Goal: Task Accomplishment & Management: Complete application form

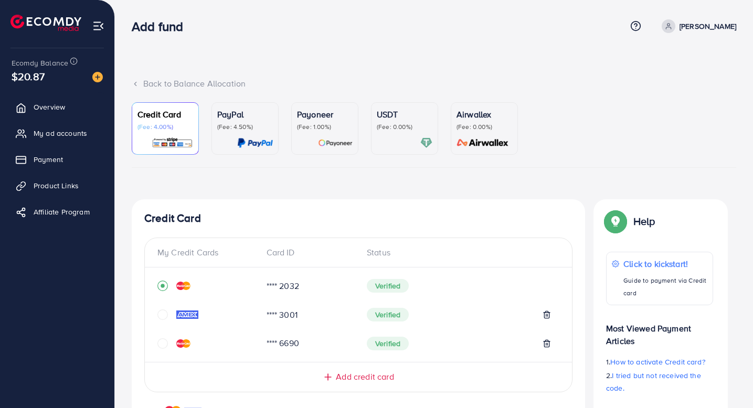
scroll to position [259, 0]
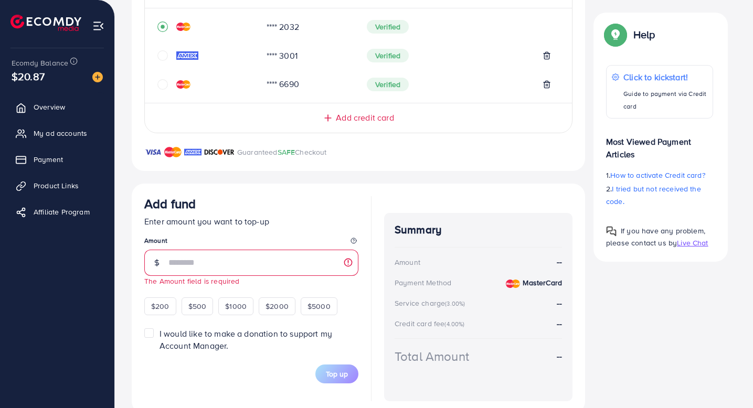
click at [98, 25] on img at bounding box center [98, 26] width 12 height 12
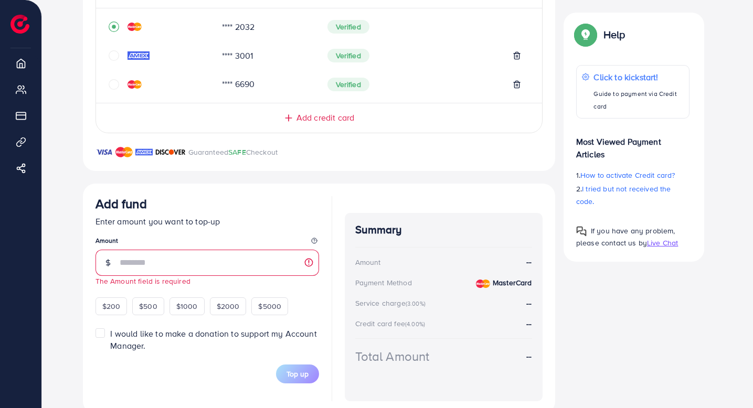
scroll to position [0, 0]
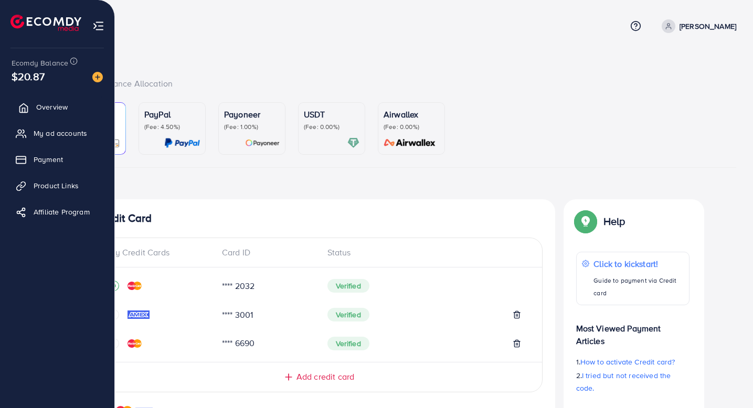
click at [47, 108] on span "Overview" at bounding box center [51, 107] width 31 height 10
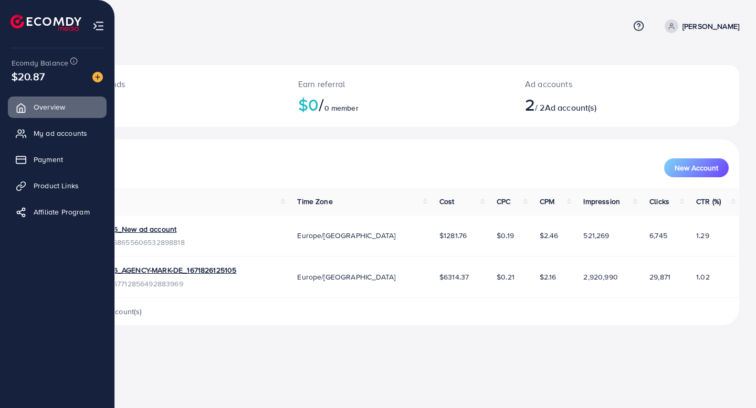
click at [100, 26] on img at bounding box center [98, 26] width 12 height 12
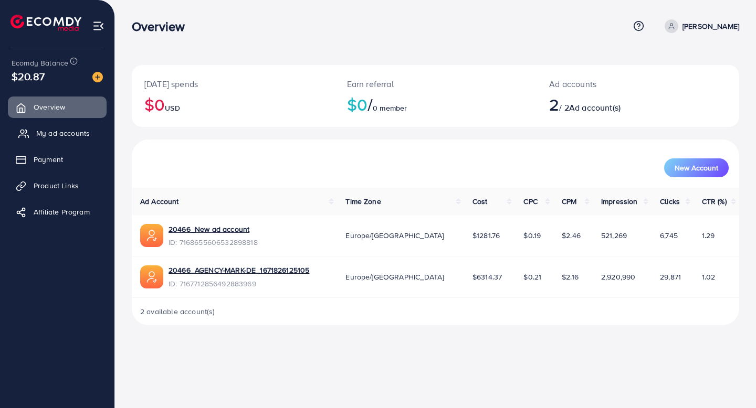
click at [51, 139] on link "My ad accounts" at bounding box center [57, 133] width 99 height 21
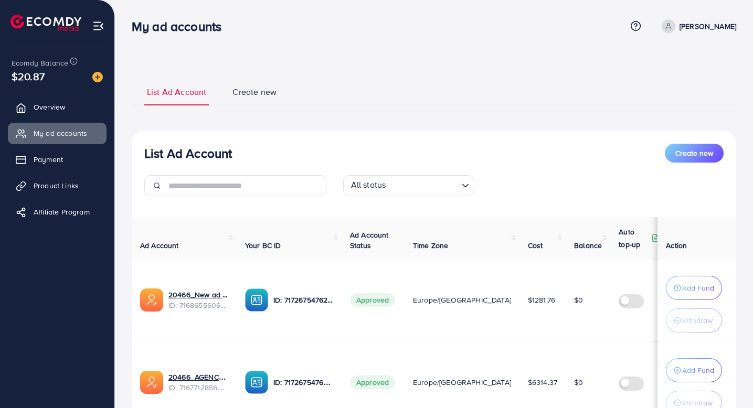
click at [695, 22] on p "[PERSON_NAME]" at bounding box center [708, 26] width 57 height 13
click at [675, 61] on span "Profile" at bounding box center [671, 62] width 24 height 13
select select "**********"
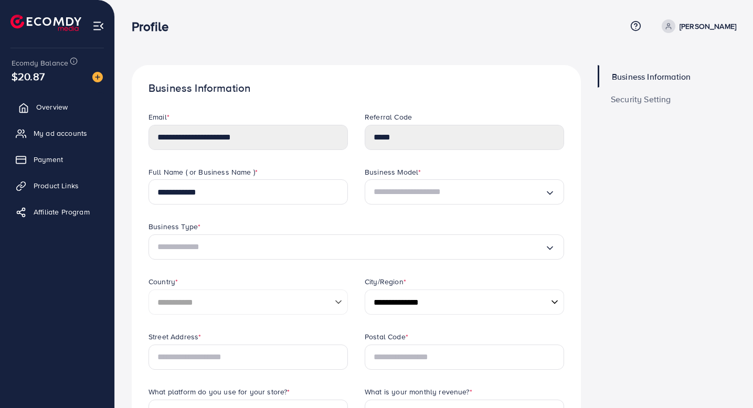
click at [44, 108] on span "Overview" at bounding box center [51, 107] width 31 height 10
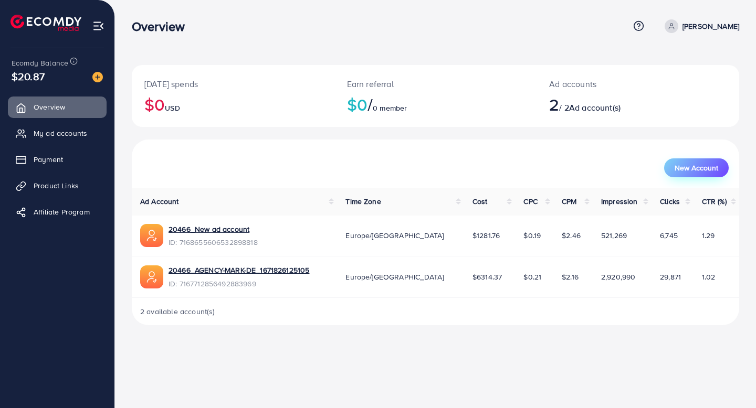
click at [708, 172] on span "New Account" at bounding box center [696, 167] width 44 height 7
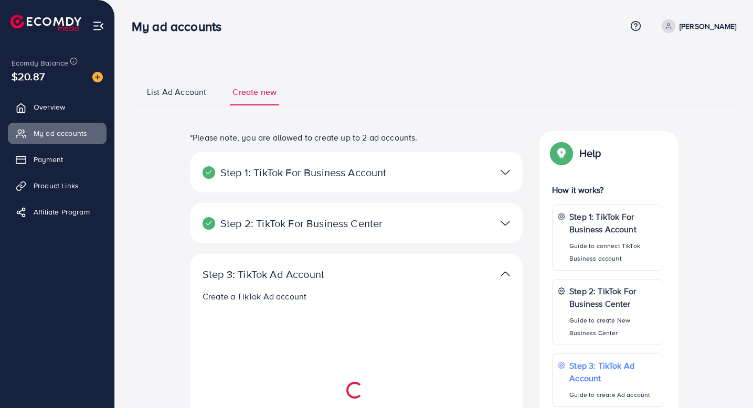
select select
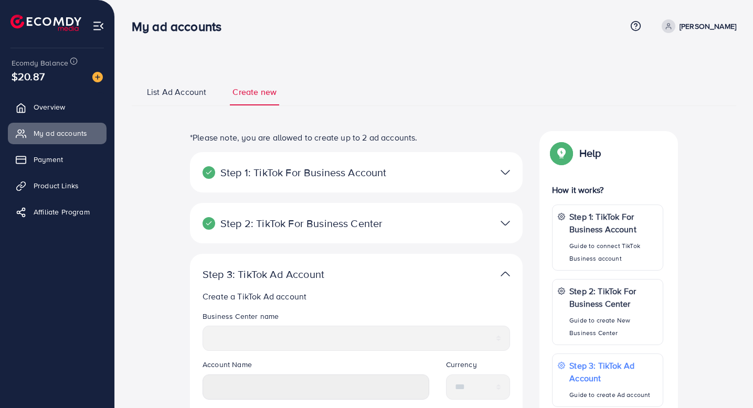
click at [409, 177] on div "Step 1: TikTok For Business Account" at bounding box center [302, 172] width 216 height 13
click at [508, 173] on img at bounding box center [505, 172] width 9 height 15
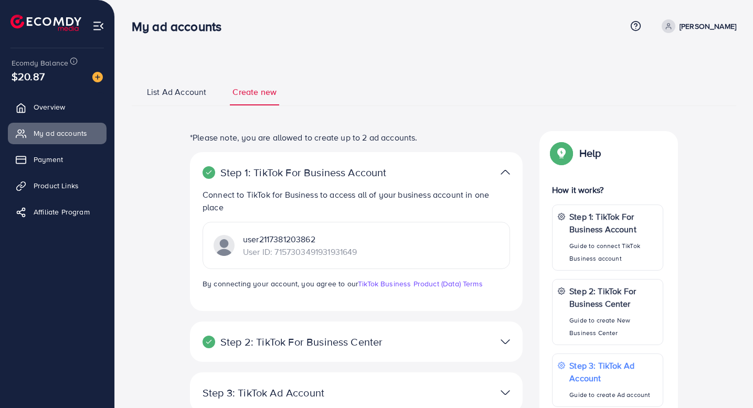
click at [508, 173] on img at bounding box center [505, 172] width 9 height 15
click at [170, 90] on span "List Ad Account" at bounding box center [176, 92] width 59 height 12
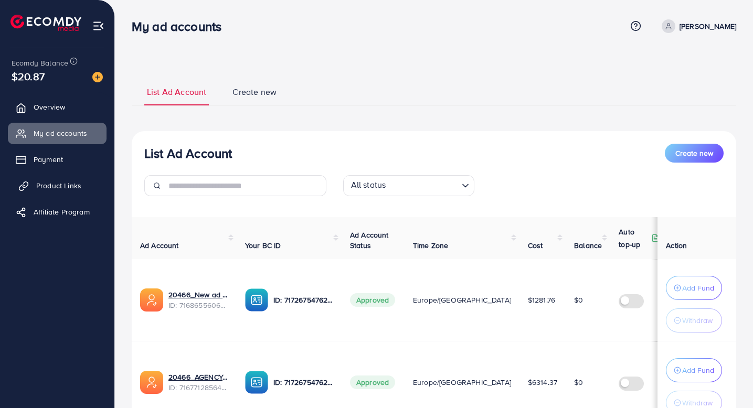
click at [46, 188] on span "Product Links" at bounding box center [58, 186] width 45 height 10
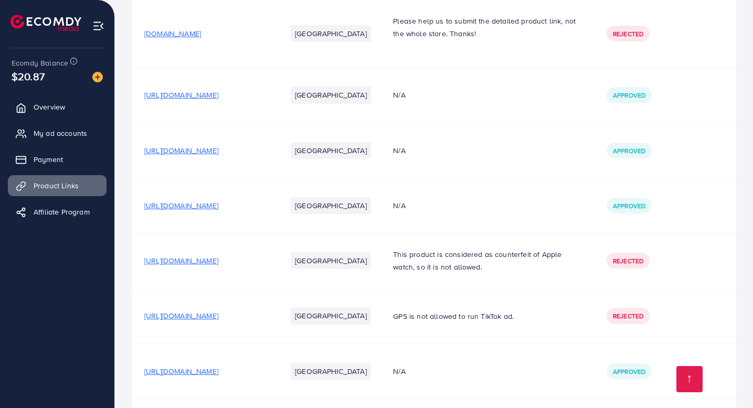
scroll to position [94, 0]
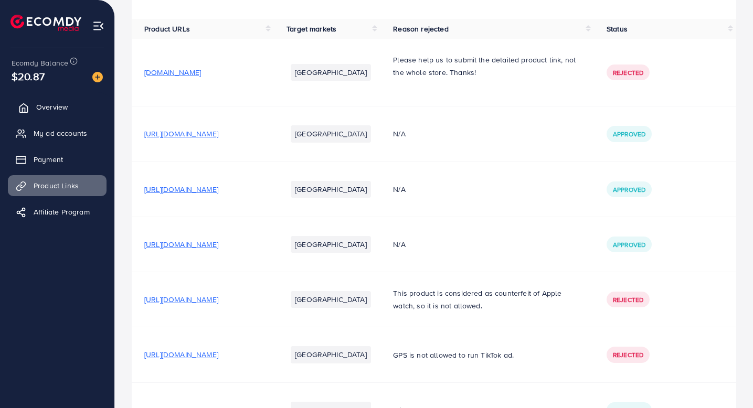
click at [46, 107] on span "Overview" at bounding box center [51, 107] width 31 height 10
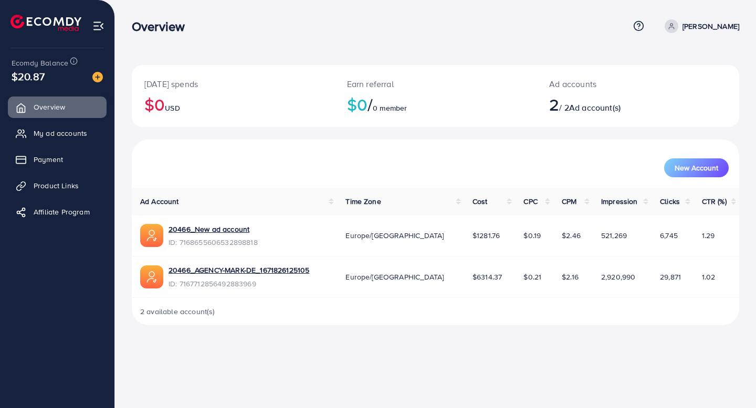
click at [36, 21] on img at bounding box center [45, 23] width 71 height 16
click at [56, 31] on li at bounding box center [49, 24] width 79 height 42
click at [696, 168] on span "New Account" at bounding box center [696, 167] width 44 height 7
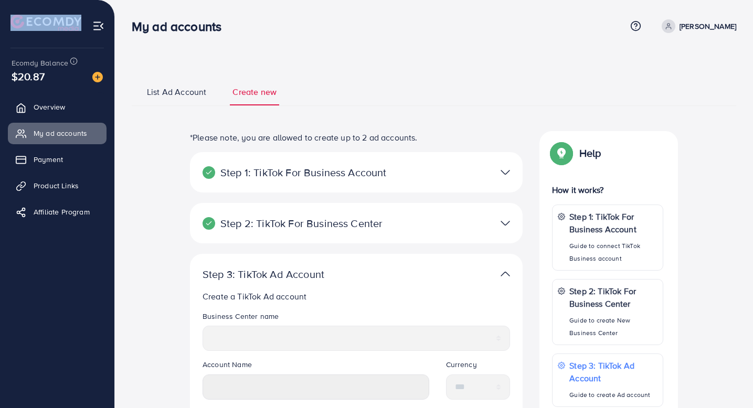
select select
click at [313, 224] on p "Step 2: TikTok For Business Center" at bounding box center [302, 223] width 199 height 13
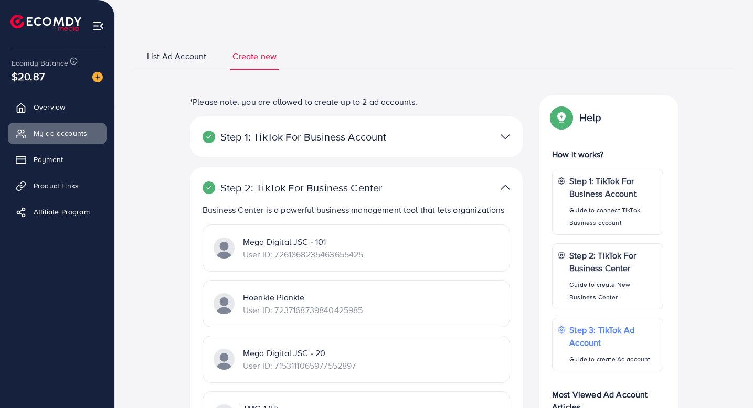
scroll to position [25, 0]
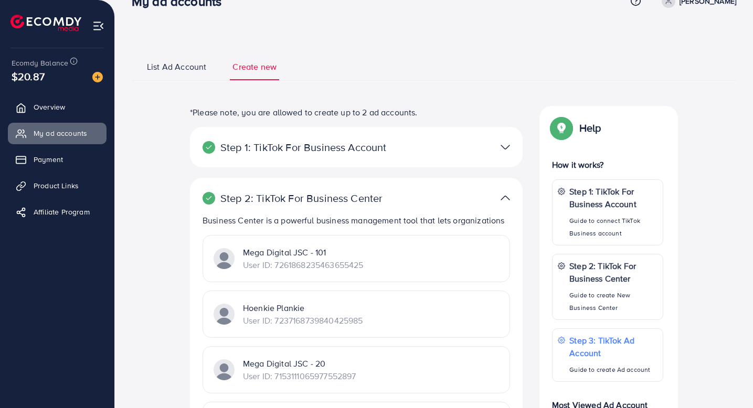
click at [333, 155] on div "Step 1: TikTok For Business Account Connect to TikTok for Business to access al…" at bounding box center [356, 147] width 333 height 40
click at [338, 151] on p "Step 1: TikTok For Business Account" at bounding box center [302, 147] width 199 height 13
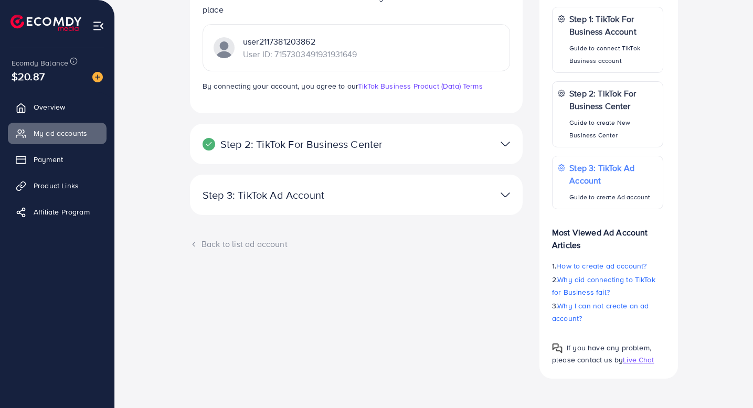
scroll to position [0, 0]
